Goal: Entertainment & Leisure: Consume media (video, audio)

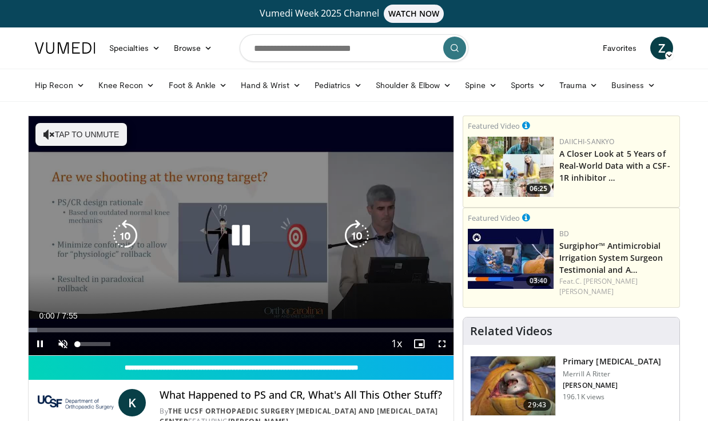
click at [68, 344] on span "Video Player" at bounding box center [62, 343] width 23 height 23
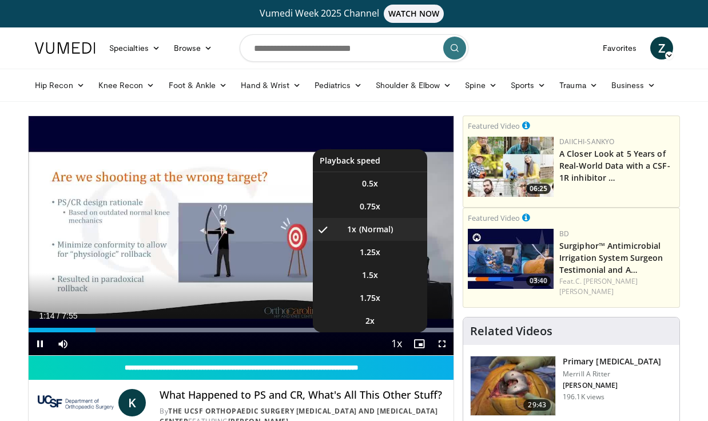
click at [385, 333] on button "Playback Rate" at bounding box center [396, 343] width 23 height 23
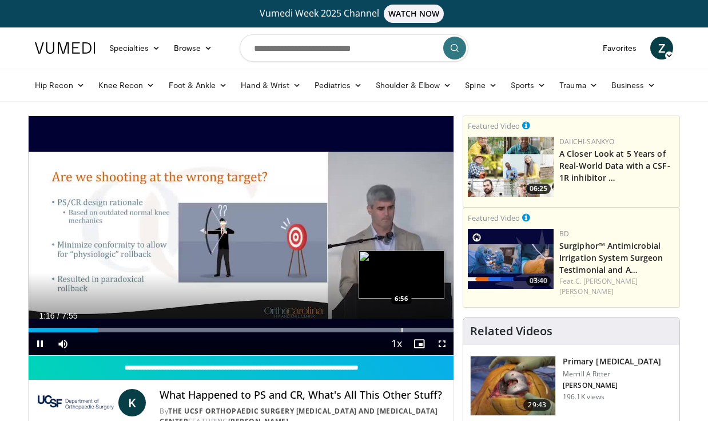
click at [402, 328] on div "Progress Bar" at bounding box center [402, 330] width 1 height 5
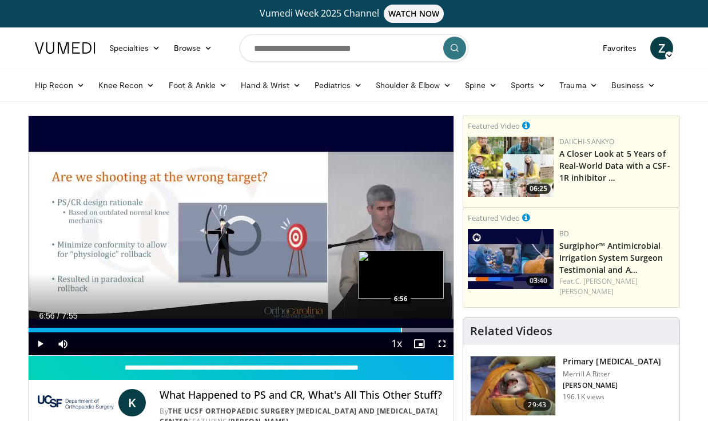
click at [401, 329] on div "Progress Bar" at bounding box center [401, 330] width 1 height 5
click at [394, 328] on div "Progress Bar" at bounding box center [394, 330] width 1 height 5
click at [385, 329] on div "Progress Bar" at bounding box center [385, 330] width 1 height 5
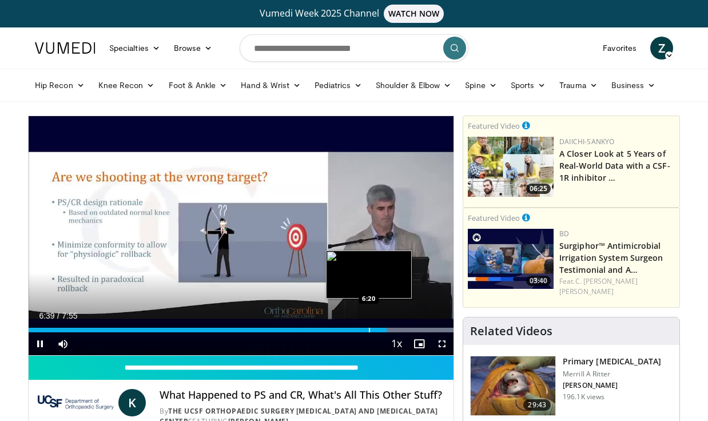
click at [369, 331] on div "Progress Bar" at bounding box center [369, 330] width 1 height 5
click at [372, 329] on div "Progress Bar" at bounding box center [372, 330] width 1 height 5
click at [364, 329] on div "Progress Bar" at bounding box center [364, 330] width 1 height 5
click at [352, 331] on div "Progress Bar" at bounding box center [352, 330] width 1 height 5
click at [347, 330] on div "Progress Bar" at bounding box center [347, 330] width 1 height 5
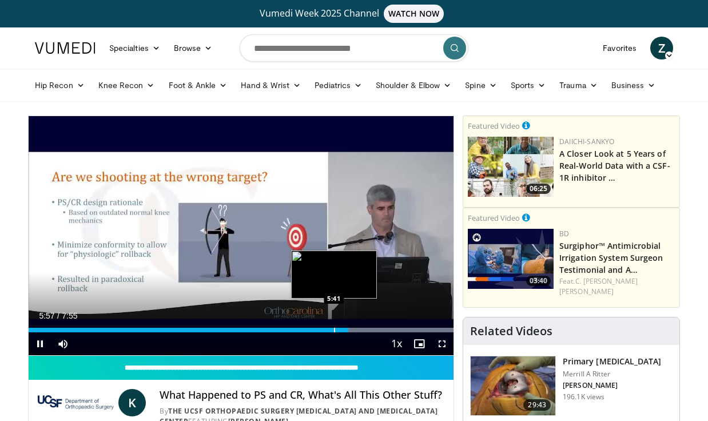
click at [334, 328] on div "Progress Bar" at bounding box center [334, 330] width 1 height 5
click at [322, 331] on div "Progress Bar" at bounding box center [322, 330] width 1 height 5
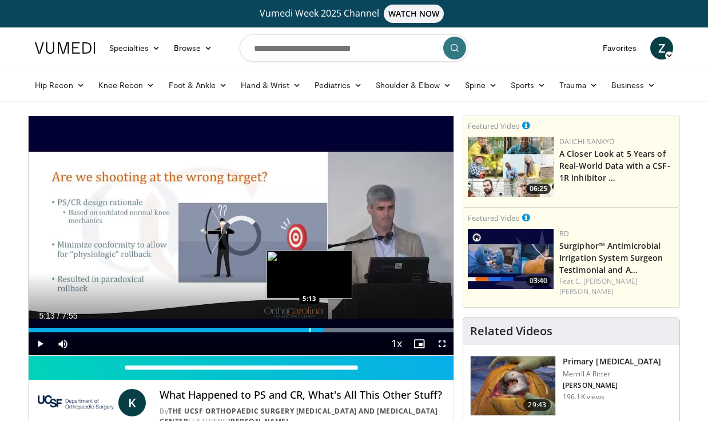
click at [309, 329] on div "Progress Bar" at bounding box center [309, 330] width 1 height 5
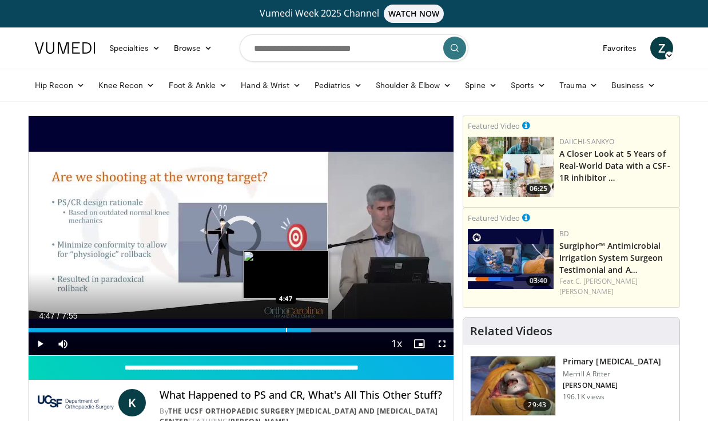
click at [286, 327] on div "Loaded : 99.98% 5:15 4:47" at bounding box center [241, 326] width 425 height 11
